Goal: Information Seeking & Learning: Learn about a topic

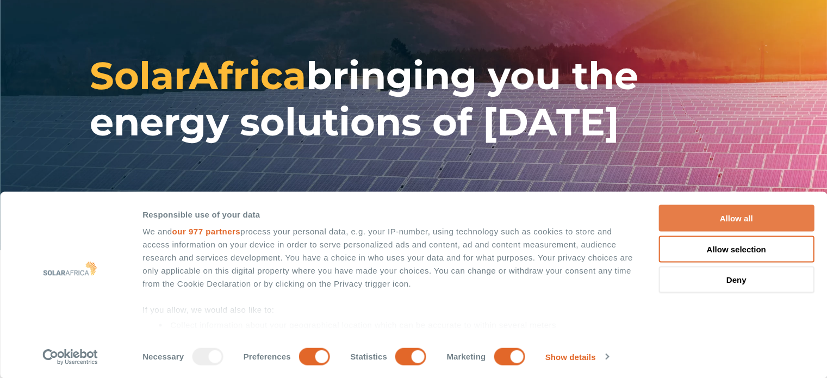
scroll to position [54, 0]
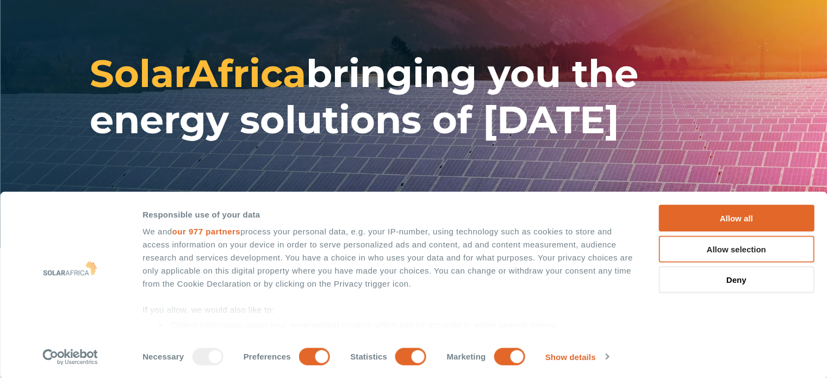
click at [748, 251] on button "Allow selection" at bounding box center [737, 249] width 156 height 27
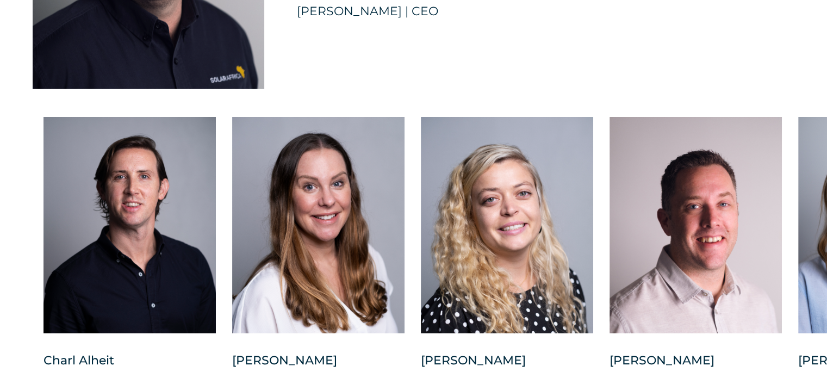
scroll to position [2778, 0]
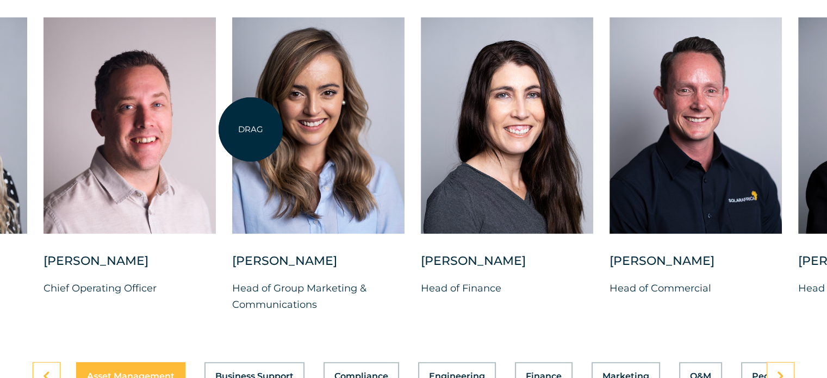
drag, startPoint x: 817, startPoint y: 135, endPoint x: 251, endPoint y: 129, distance: 566.2
click at [251, 129] on div at bounding box center [318, 125] width 172 height 216
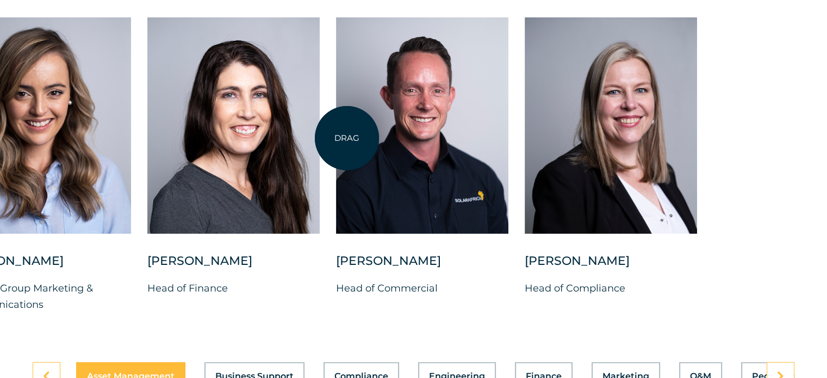
drag, startPoint x: 771, startPoint y: 113, endPoint x: 347, endPoint y: 138, distance: 425.0
click at [347, 138] on div at bounding box center [422, 125] width 172 height 216
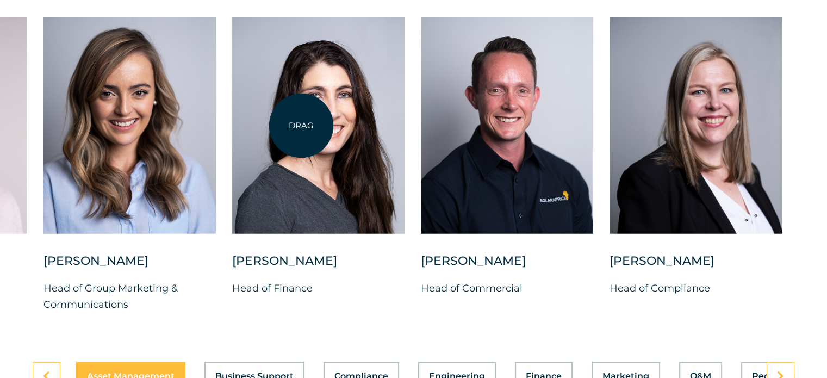
drag, startPoint x: 215, startPoint y: 127, endPoint x: 301, endPoint y: 126, distance: 86.0
click at [301, 126] on div "[PERSON_NAME] Chief Investment Officer [PERSON_NAME] Chief People Officer [PERS…" at bounding box center [43, 173] width 1597 height 313
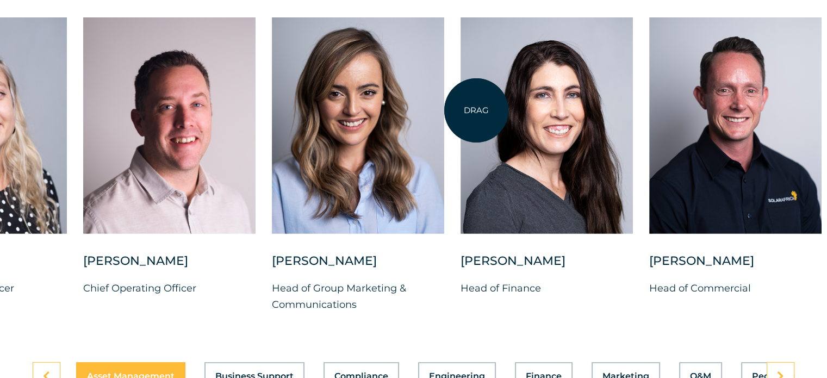
drag, startPoint x: 248, startPoint y: 114, endPoint x: 483, endPoint y: 109, distance: 235.0
click at [482, 109] on div at bounding box center [547, 125] width 172 height 216
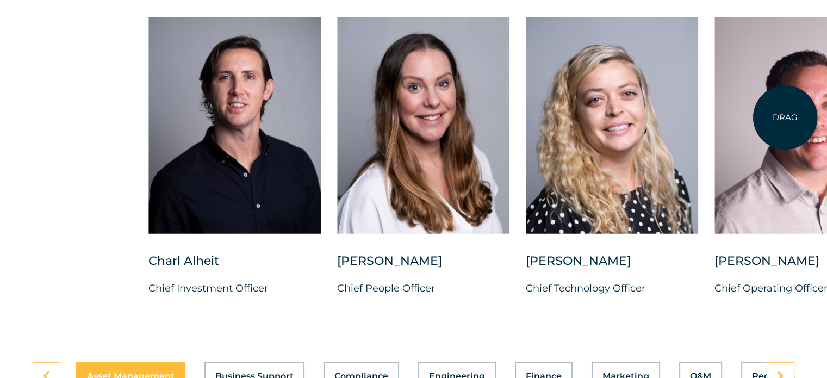
drag, startPoint x: 285, startPoint y: 116, endPoint x: 785, endPoint y: 117, distance: 500.4
click at [785, 117] on div at bounding box center [801, 125] width 172 height 216
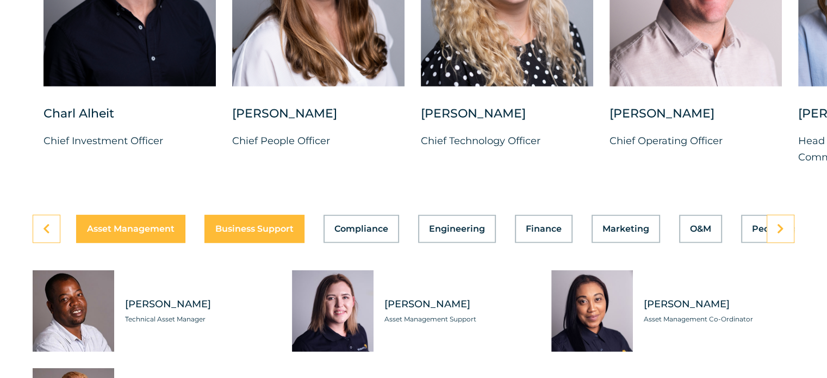
scroll to position [3050, 0]
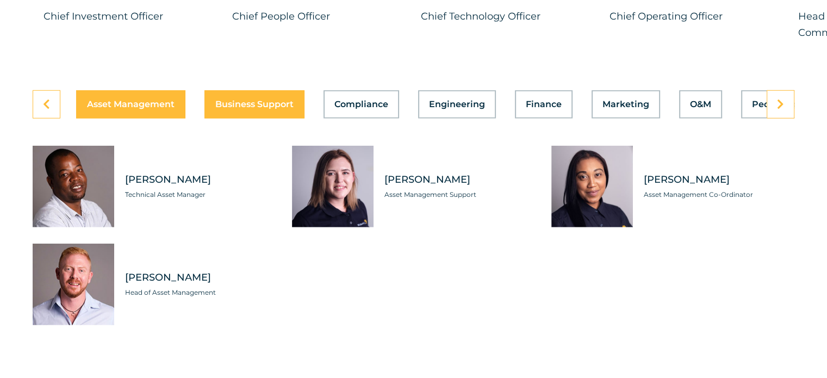
click at [256, 100] on span "Business Support" at bounding box center [254, 104] width 78 height 9
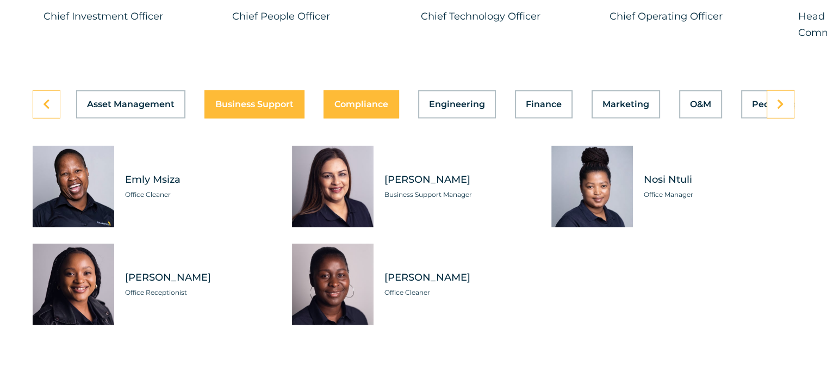
click at [370, 100] on span "Compliance" at bounding box center [361, 104] width 54 height 9
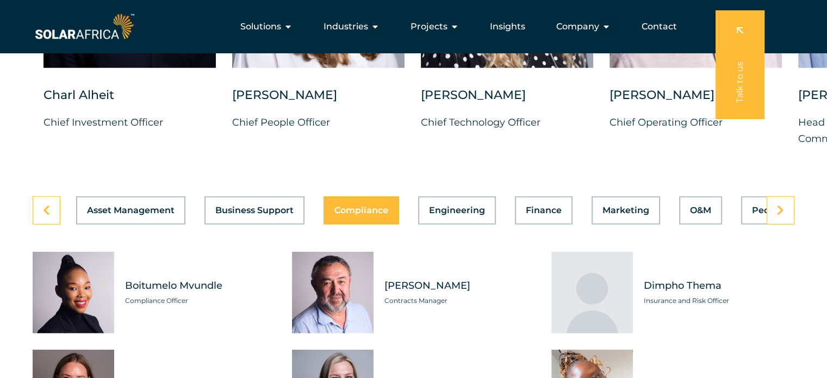
scroll to position [2941, 0]
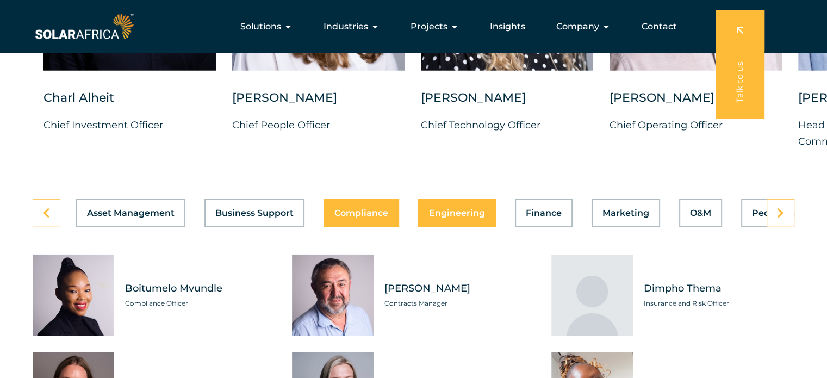
click at [457, 201] on div "Asset Management Business Support Compliance Engineering Finance Marketing O&M …" at bounding box center [414, 213] width 762 height 28
click at [454, 209] on span "Engineering" at bounding box center [457, 213] width 56 height 9
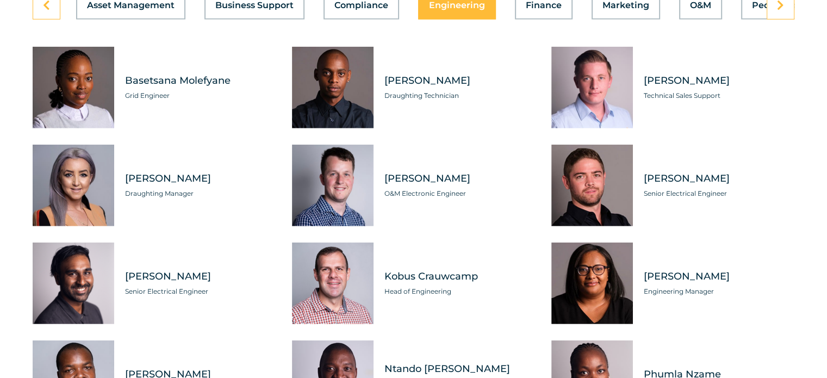
scroll to position [3159, 0]
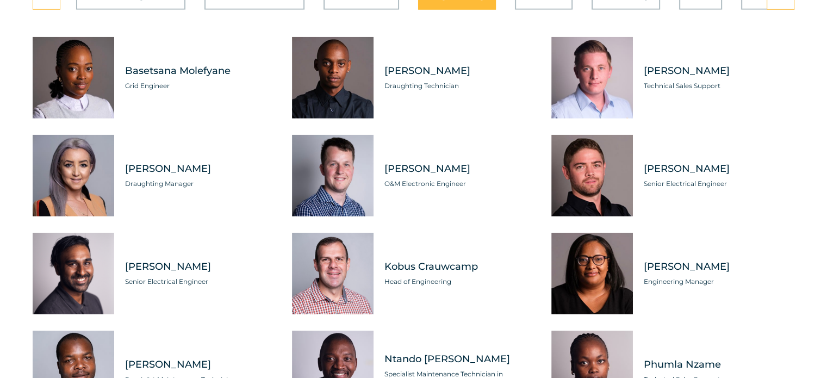
drag, startPoint x: 209, startPoint y: 158, endPoint x: 127, endPoint y: 159, distance: 82.1
click at [125, 162] on span "[PERSON_NAME]" at bounding box center [200, 169] width 151 height 14
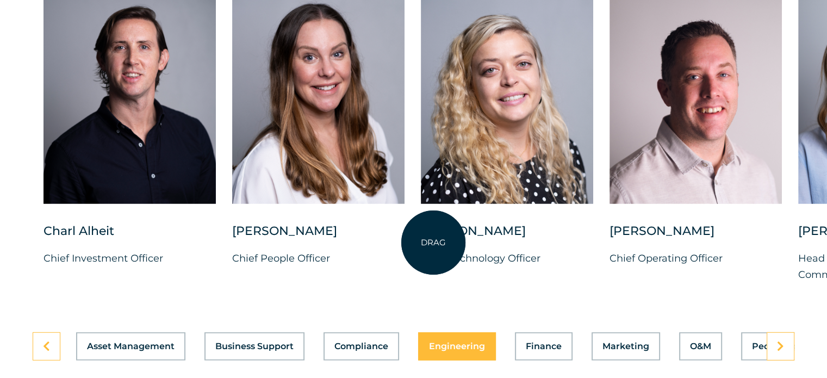
scroll to position [2996, 0]
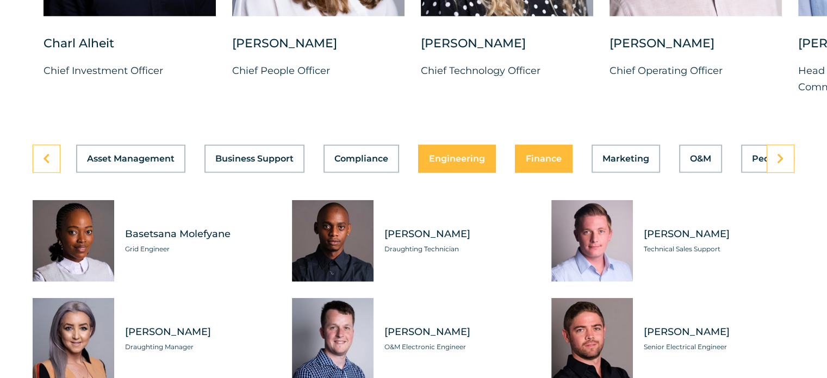
click at [542, 156] on button "Finance" at bounding box center [544, 159] width 58 height 28
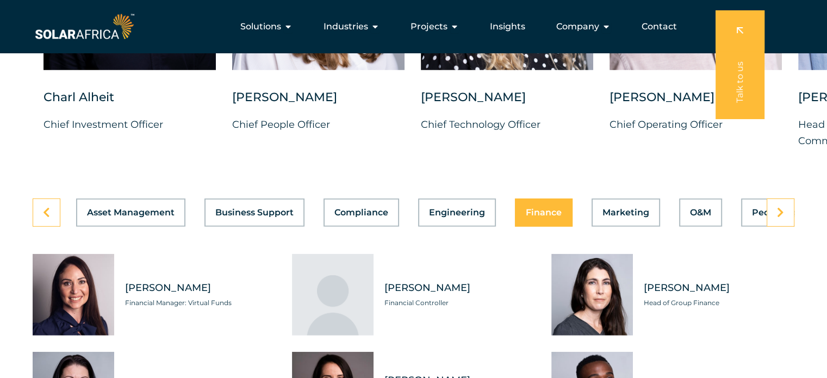
scroll to position [2941, 0]
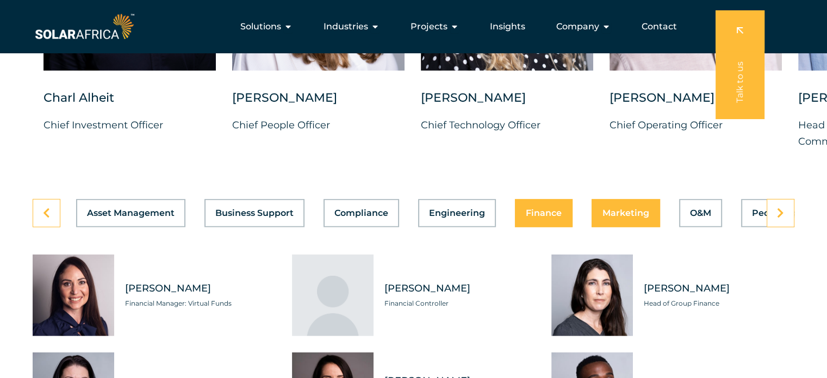
click at [620, 209] on span "Marketing" at bounding box center [626, 213] width 47 height 9
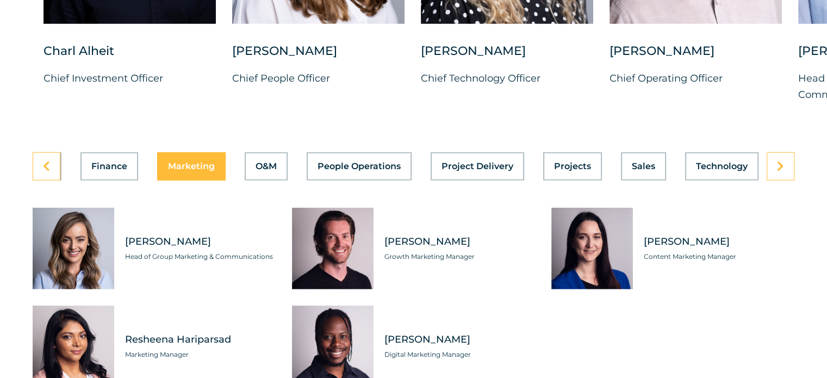
scroll to position [2996, 0]
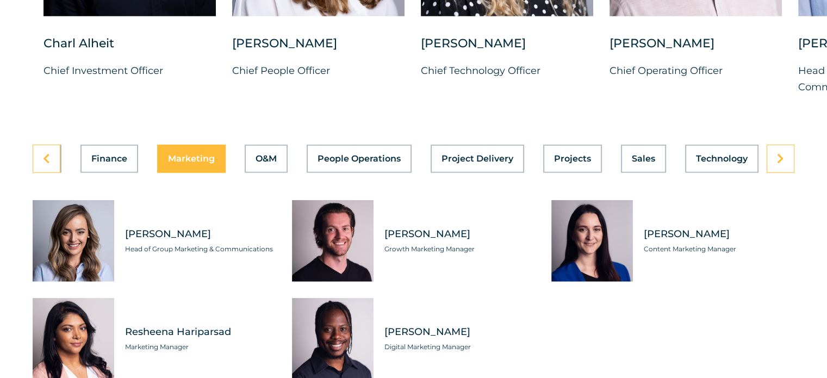
drag, startPoint x: 228, startPoint y: 218, endPoint x: 129, endPoint y: 226, distance: 98.8
click at [124, 226] on div "[PERSON_NAME] Head of Group Marketing & Communications" at bounding box center [195, 241] width 162 height 82
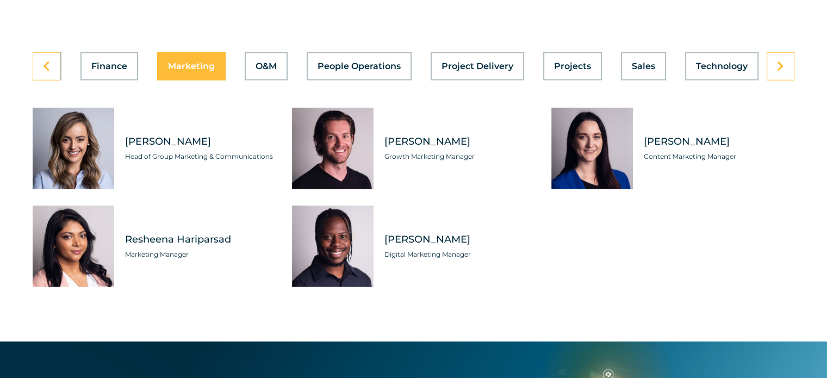
scroll to position [3105, 0]
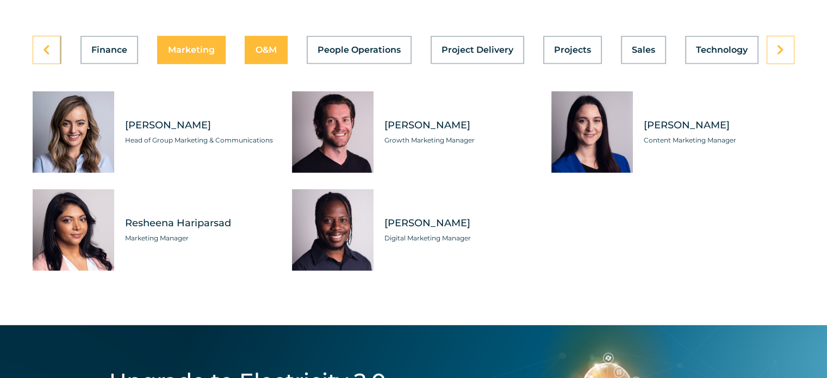
click at [262, 46] on span "O&M" at bounding box center [266, 50] width 21 height 9
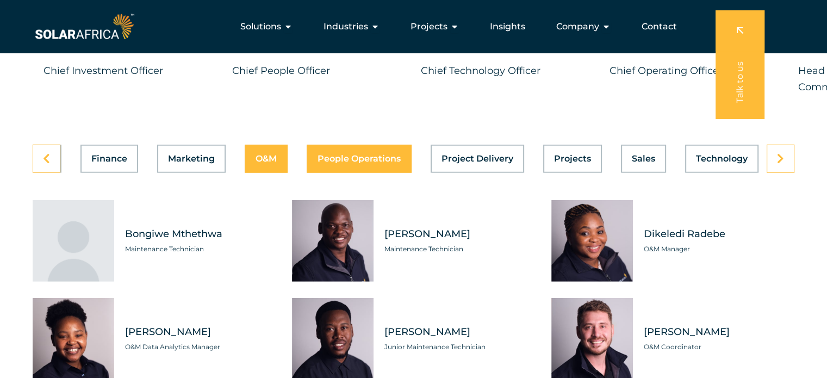
scroll to position [2996, 0]
click at [385, 145] on button "People Operations" at bounding box center [359, 159] width 105 height 28
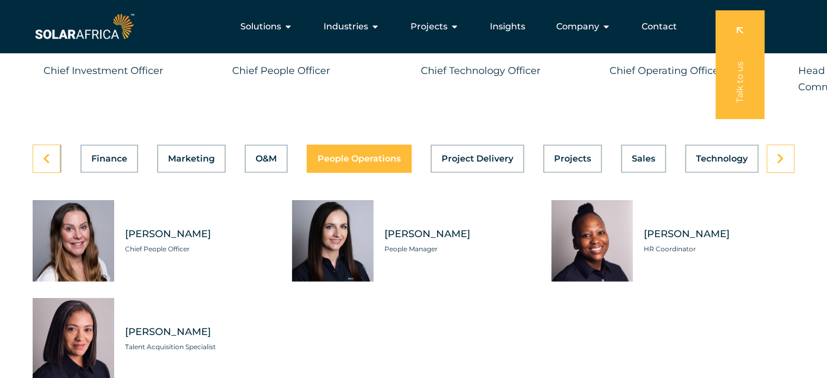
scroll to position [0, 435]
click at [481, 145] on button "Project Delivery" at bounding box center [478, 159] width 94 height 28
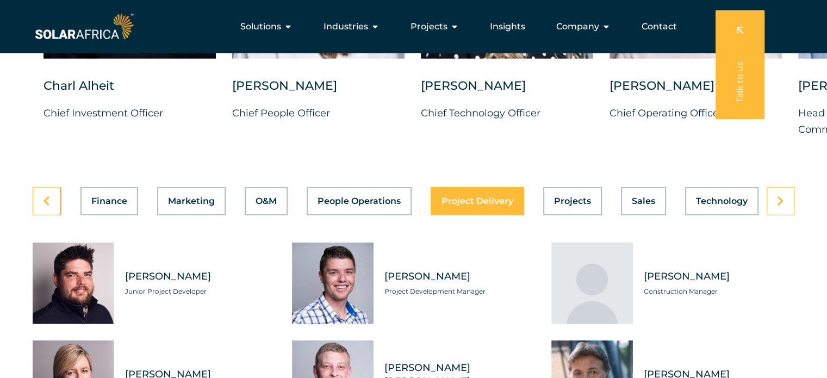
scroll to position [2833, 0]
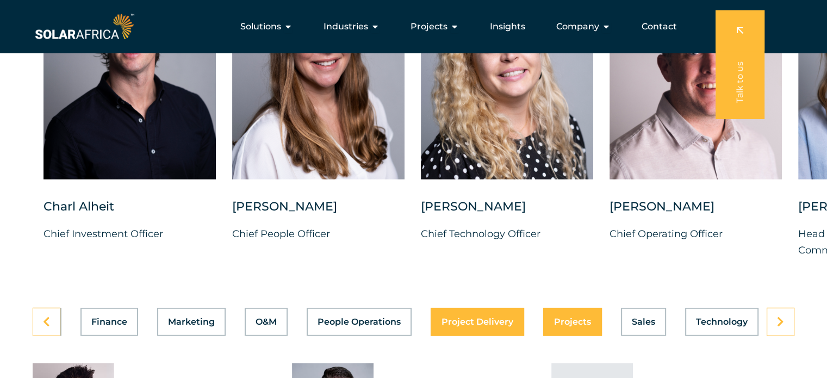
click at [554, 308] on button "Projects" at bounding box center [572, 322] width 59 height 28
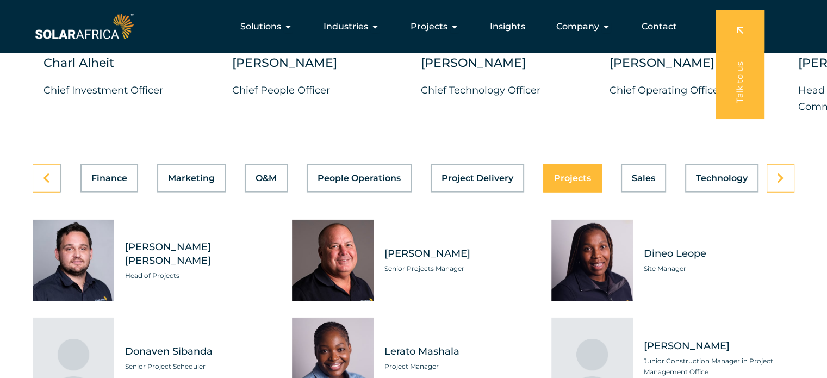
scroll to position [2941, 0]
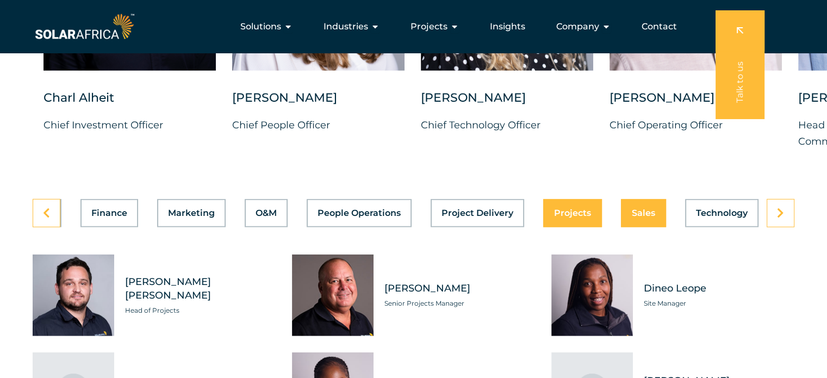
click at [632, 209] on span "Sales" at bounding box center [643, 213] width 23 height 9
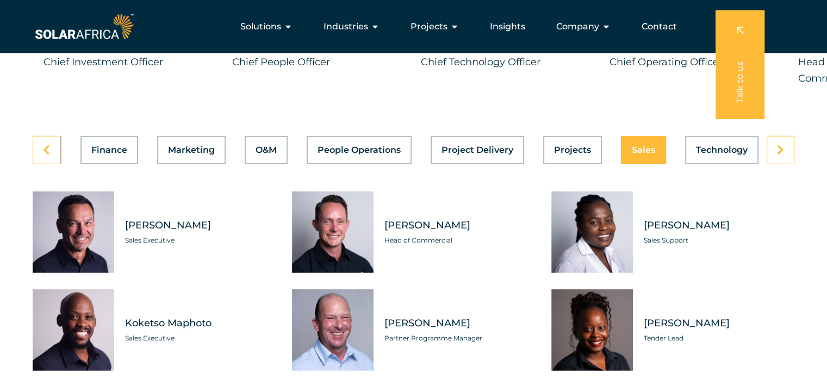
scroll to position [2887, 0]
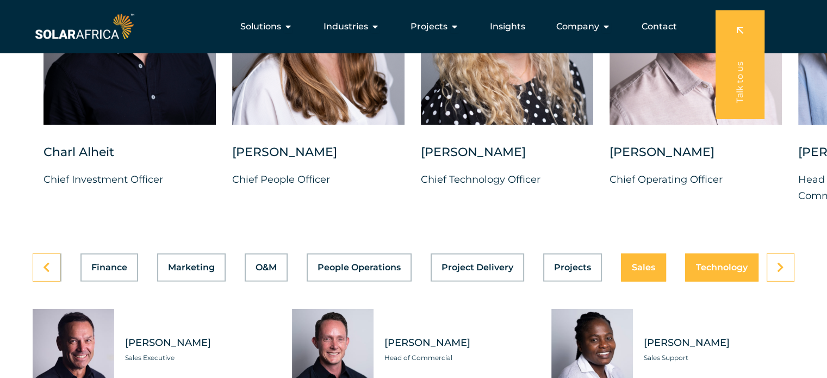
click at [728, 263] on div "Asset Management Business Support Compliance Engineering Finance Marketing O&M …" at bounding box center [414, 267] width 762 height 28
click at [704, 253] on button "Technology" at bounding box center [721, 267] width 73 height 28
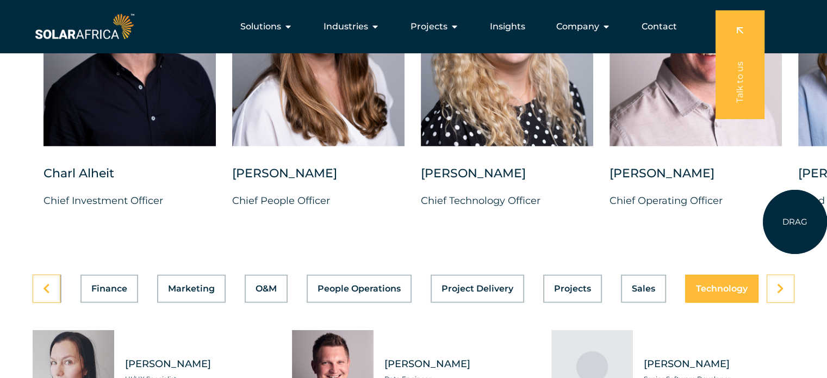
scroll to position [2833, 0]
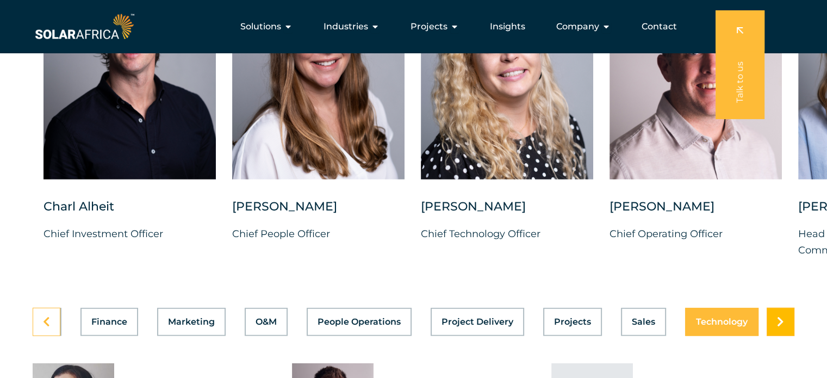
click at [783, 308] on link at bounding box center [781, 322] width 28 height 28
